Goal: Task Accomplishment & Management: Complete application form

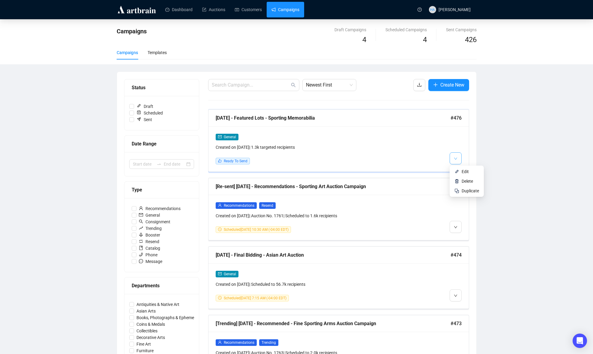
click at [454, 155] on span "button" at bounding box center [456, 158] width 4 height 8
click at [464, 168] on span "Edit" at bounding box center [470, 171] width 17 height 7
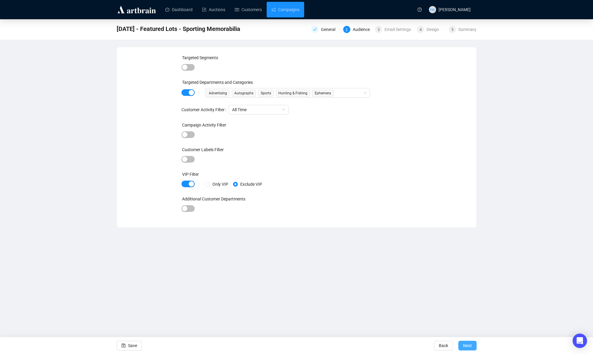
click at [466, 344] on span "Next" at bounding box center [467, 345] width 9 height 17
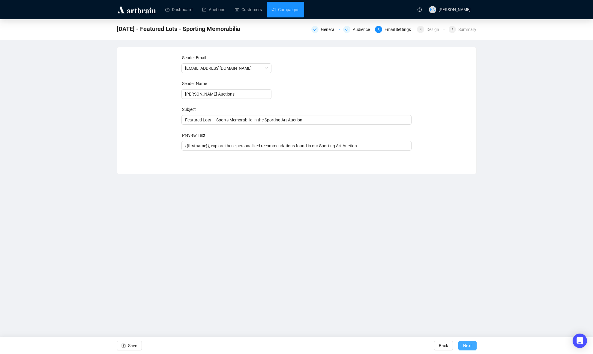
click at [468, 342] on span "Next" at bounding box center [467, 345] width 9 height 17
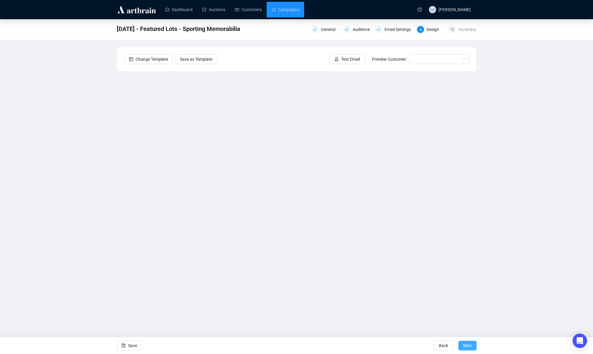
click at [464, 345] on span "Next" at bounding box center [467, 345] width 9 height 17
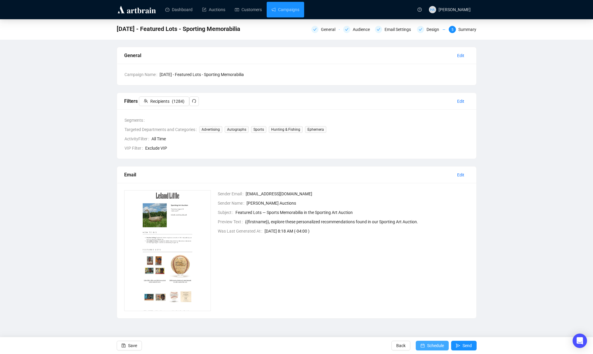
click at [438, 344] on span "Schedule" at bounding box center [435, 345] width 17 height 17
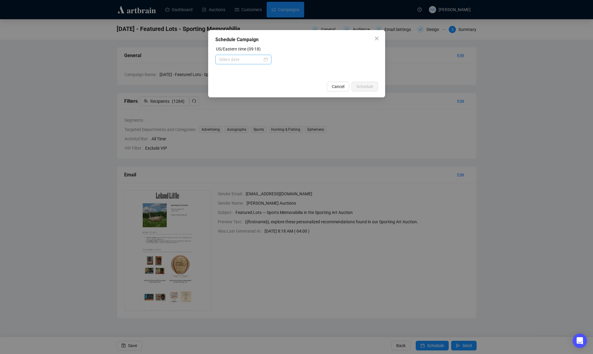
click at [266, 60] on div at bounding box center [243, 59] width 49 height 7
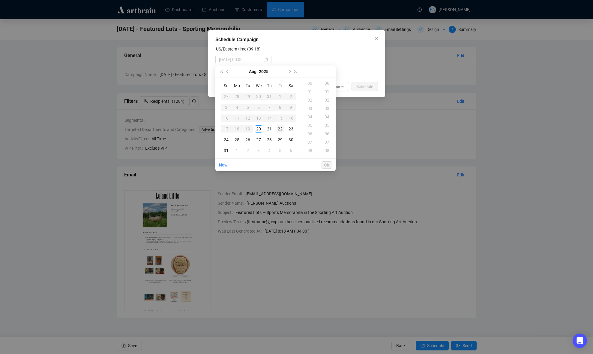
click at [280, 125] on div "22" at bounding box center [280, 128] width 7 height 7
click at [309, 131] on div "10" at bounding box center [310, 133] width 14 height 8
click at [326, 121] on div "30" at bounding box center [328, 121] width 14 height 8
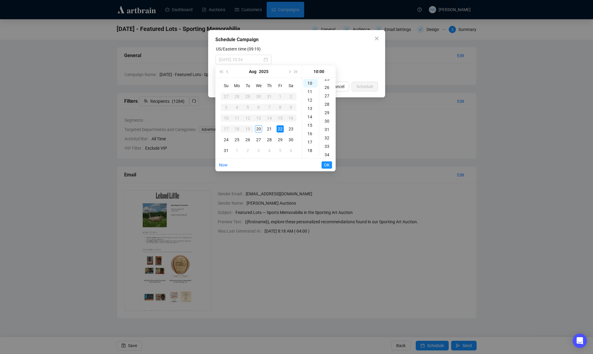
scroll to position [252, 0]
type input "[DATE] 10:30"
click at [327, 164] on span "OK" at bounding box center [327, 164] width 6 height 11
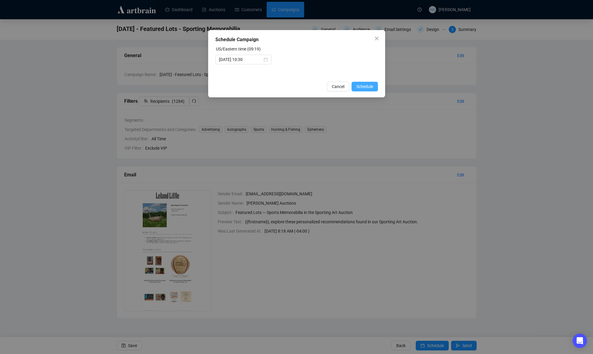
click at [367, 85] on span "Schedule" at bounding box center [365, 86] width 17 height 7
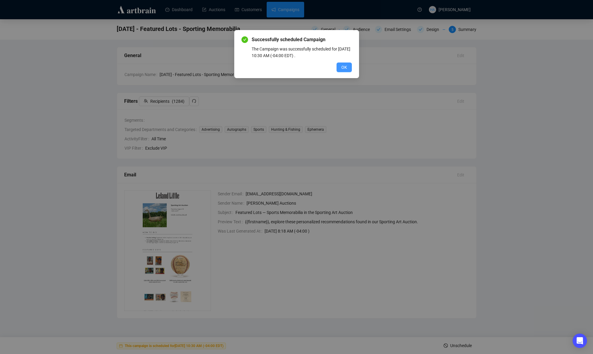
click at [347, 70] on span "OK" at bounding box center [345, 67] width 6 height 7
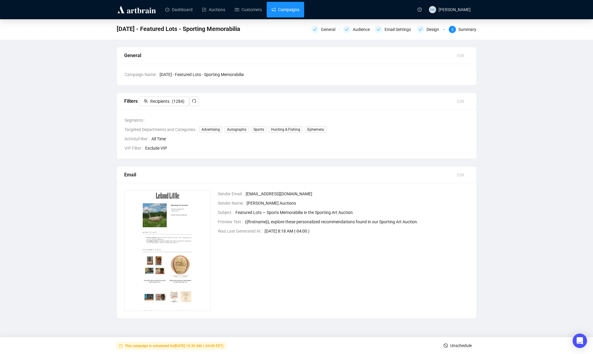
click at [284, 6] on link "Campaigns" at bounding box center [286, 10] width 28 height 16
